Goal: Task Accomplishment & Management: Use online tool/utility

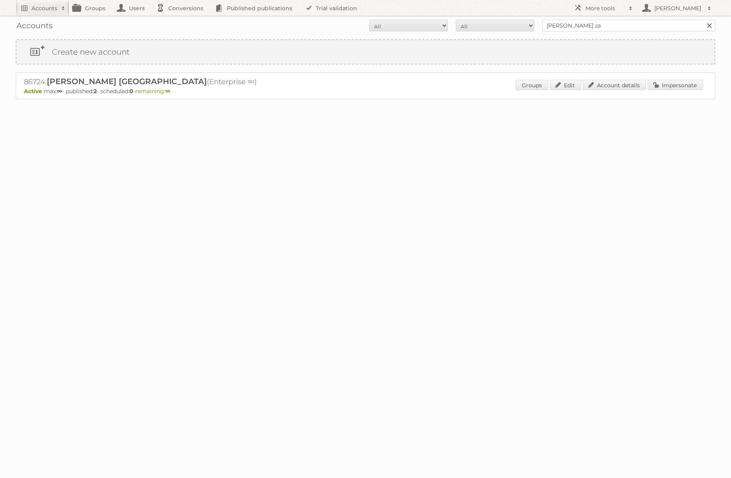
click at [591, 22] on input "[PERSON_NAME] za" at bounding box center [629, 26] width 173 height 12
type input "edeka ict"
click at [704, 20] on input "Search" at bounding box center [710, 26] width 12 height 12
drag, startPoint x: 663, startPoint y: 83, endPoint x: 635, endPoint y: 81, distance: 28.4
click at [663, 83] on link "Impersonate" at bounding box center [675, 85] width 55 height 10
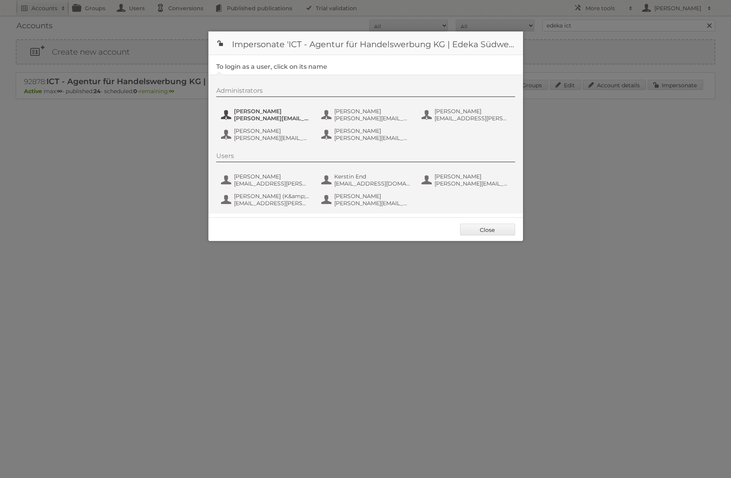
click at [268, 115] on span "[PERSON_NAME][EMAIL_ADDRESS][PERSON_NAME][DOMAIN_NAME]" at bounding box center [272, 118] width 76 height 7
